Goal: Transaction & Acquisition: Download file/media

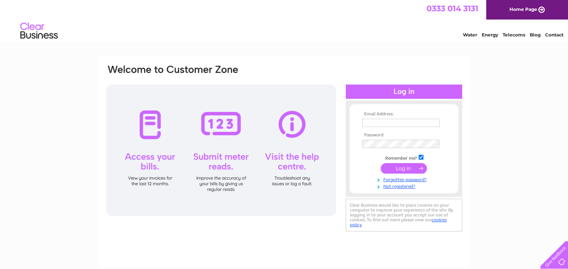
type input "anjie.cutts@mearsgroup.co.uk"
click at [400, 167] on input "submit" at bounding box center [404, 168] width 46 height 11
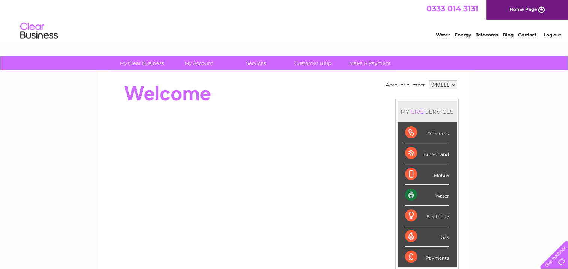
click at [445, 86] on select "949111 950037 960123 979535 979537 982697 988517 993335" at bounding box center [443, 84] width 28 height 9
click at [451, 85] on select "949111 950037 960123 979535 979537 982697 988517 993335" at bounding box center [443, 84] width 28 height 9
click at [454, 82] on select "949111 950037 960123 979535 979537 982697 988517 993335" at bounding box center [443, 84] width 28 height 9
select select "950037"
click at [429, 80] on select "949111 950037 960123 979535 979537 982697 988517 993335" at bounding box center [443, 84] width 28 height 9
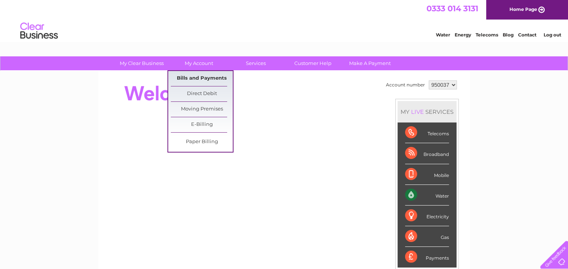
click at [191, 78] on link "Bills and Payments" at bounding box center [202, 78] width 62 height 15
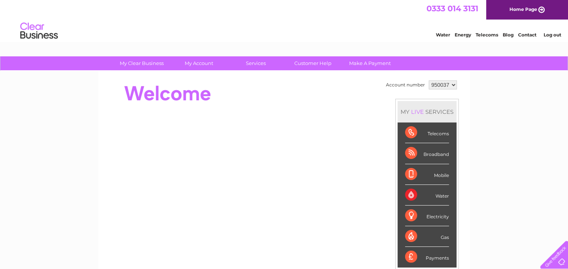
click at [450, 84] on select "949111 950037 960123 979535 979537 982697 988517 993335" at bounding box center [443, 84] width 28 height 9
select select "960123"
click at [429, 80] on select "949111 950037 960123 979535 979537 982697 988517 993335" at bounding box center [443, 84] width 28 height 9
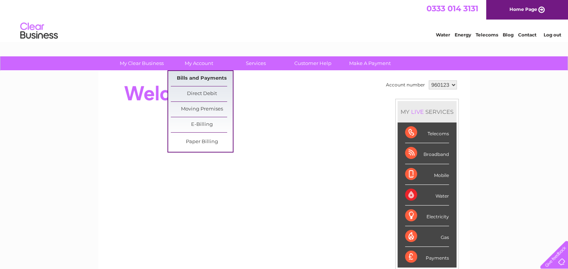
click at [201, 79] on link "Bills and Payments" at bounding box center [202, 78] width 62 height 15
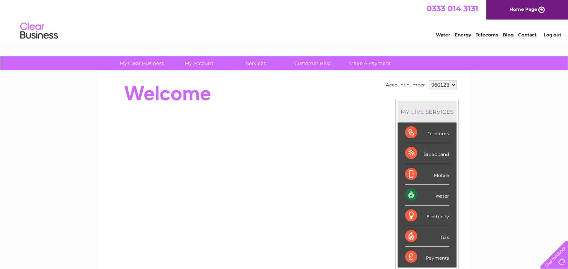
drag, startPoint x: 0, startPoint y: 0, endPoint x: 452, endPoint y: 83, distance: 459.8
click at [452, 83] on select "949111 950037 960123 979535 979537 982697 988517 993335" at bounding box center [443, 84] width 28 height 9
select select "949111"
click at [429, 80] on select "949111 950037 960123 979535 979537 982697 988517 993335" at bounding box center [443, 84] width 28 height 9
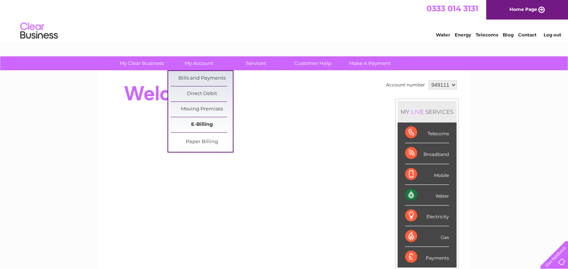
click at [199, 123] on link "E-Billing" at bounding box center [202, 124] width 62 height 15
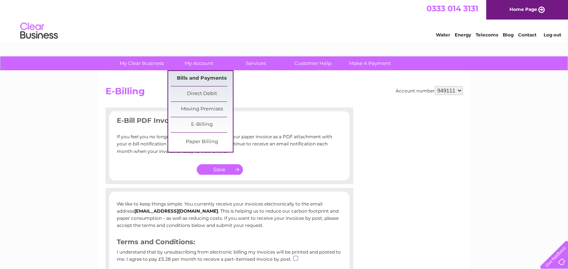
click at [194, 75] on link "Bills and Payments" at bounding box center [202, 78] width 62 height 15
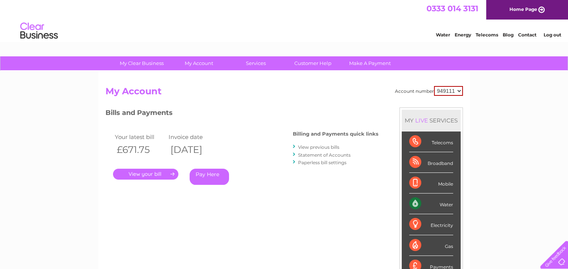
click at [153, 173] on link "." at bounding box center [145, 174] width 65 height 11
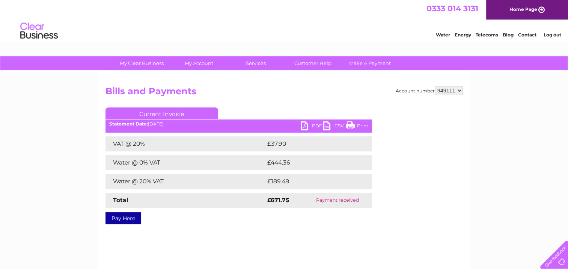
click at [446, 89] on select "949111 950037 960123 979535 979537 982697 988517 993335" at bounding box center [449, 90] width 28 height 9
select select "950037"
click at [435, 86] on select "949111 950037 960123 979535 979537 982697 988517 993335" at bounding box center [449, 90] width 28 height 9
click at [458, 90] on select "949111 950037 960123 979535 979537 982697 988517 993335" at bounding box center [449, 90] width 28 height 9
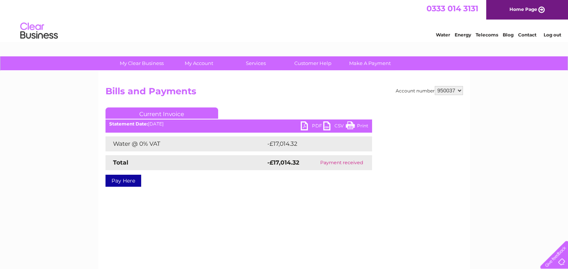
click at [456, 80] on div "Account number 949111 950037 960123 979535 979537 982697 988517 993335 Bills an…" at bounding box center [284, 176] width 372 height 210
click at [450, 87] on select "949111 950037 960123 979535 979537 982697 988517 993335" at bounding box center [449, 90] width 28 height 9
select select "960123"
click at [435, 86] on select "949111 950037 960123 979535 979537 982697 988517 993335" at bounding box center [449, 90] width 28 height 9
drag, startPoint x: 0, startPoint y: 0, endPoint x: 449, endPoint y: 90, distance: 458.3
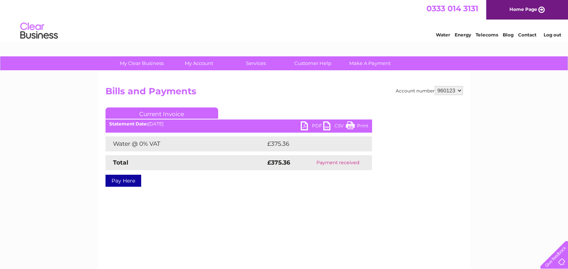
click at [449, 90] on select "949111 950037 960123 979535 979537 982697 988517 993335" at bounding box center [449, 90] width 28 height 9
select select "979535"
click at [435, 86] on select "949111 950037 960123 979535 979537 982697 988517 993335" at bounding box center [449, 90] width 28 height 9
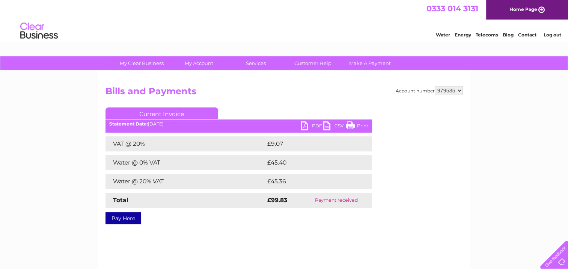
drag, startPoint x: 0, startPoint y: 0, endPoint x: 454, endPoint y: 89, distance: 462.8
click at [454, 89] on select "949111 950037 960123 979535 979537 982697 988517 993335" at bounding box center [449, 90] width 28 height 9
select select "979537"
click at [435, 86] on select "949111 950037 960123 979535 979537 982697 988517 993335" at bounding box center [449, 90] width 28 height 9
drag, startPoint x: 0, startPoint y: 0, endPoint x: 454, endPoint y: 90, distance: 462.6
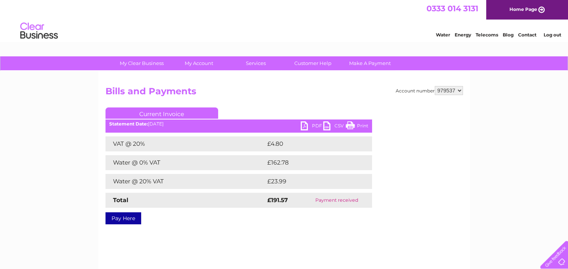
click at [454, 90] on select "949111 950037 960123 979535 979537 982697 988517 993335" at bounding box center [449, 90] width 28 height 9
select select "982697"
click at [435, 86] on select "949111 950037 960123 979535 979537 982697 988517 993335" at bounding box center [449, 90] width 28 height 9
drag, startPoint x: 0, startPoint y: 0, endPoint x: 449, endPoint y: 90, distance: 457.8
click at [449, 90] on select "949111 950037 960123 979535 979537 982697 988517 993335" at bounding box center [449, 90] width 28 height 9
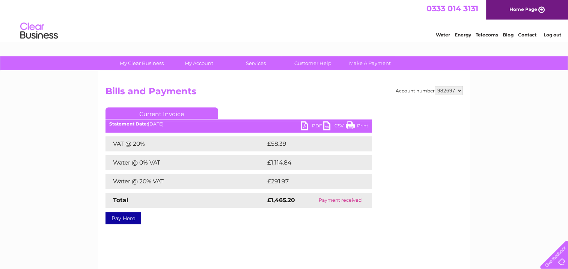
select select "988517"
click at [435, 86] on select "949111 950037 960123 979535 979537 982697 988517 993335" at bounding box center [449, 90] width 28 height 9
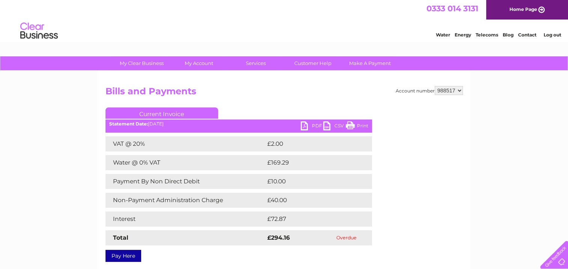
click at [303, 128] on link "PDF" at bounding box center [312, 126] width 23 height 11
click at [302, 125] on link "PDF" at bounding box center [312, 126] width 23 height 11
click at [453, 92] on select "949111 950037 960123 979535 979537 982697 988517 993335" at bounding box center [449, 90] width 28 height 9
select select "993335"
click at [435, 86] on select "949111 950037 960123 979535 979537 982697 988517 993335" at bounding box center [449, 90] width 28 height 9
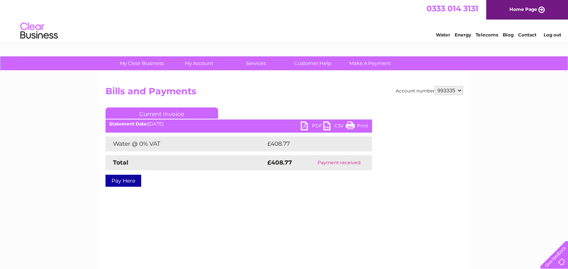
click at [452, 89] on select "949111 950037 960123 979535 979537 982697 988517 993335" at bounding box center [449, 90] width 28 height 9
select select "988517"
click at [435, 86] on select "949111 950037 960123 979535 979537 982697 988517 993335" at bounding box center [449, 90] width 28 height 9
